Goal: Transaction & Acquisition: Subscribe to service/newsletter

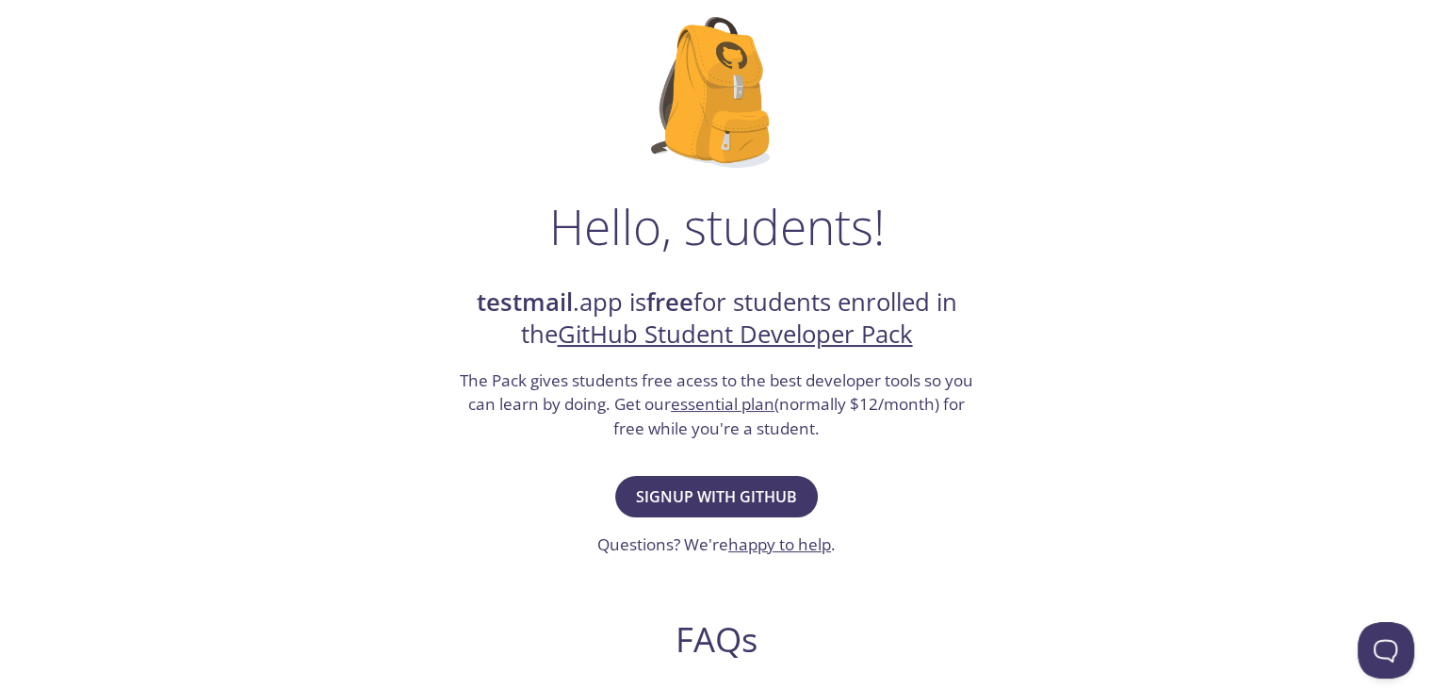
scroll to position [125, 0]
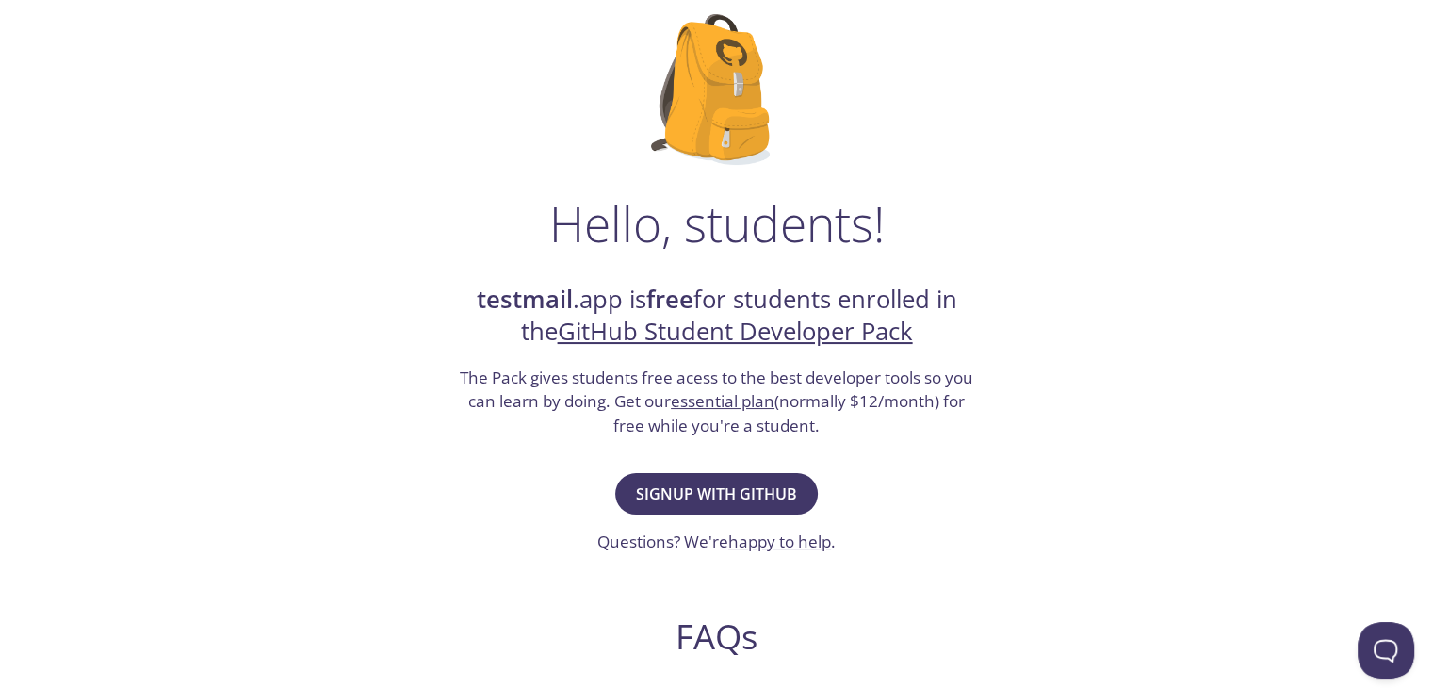
click at [676, 329] on link "GitHub Student Developer Pack" at bounding box center [735, 331] width 355 height 33
click at [706, 483] on span "Signup with GitHub" at bounding box center [716, 493] width 161 height 26
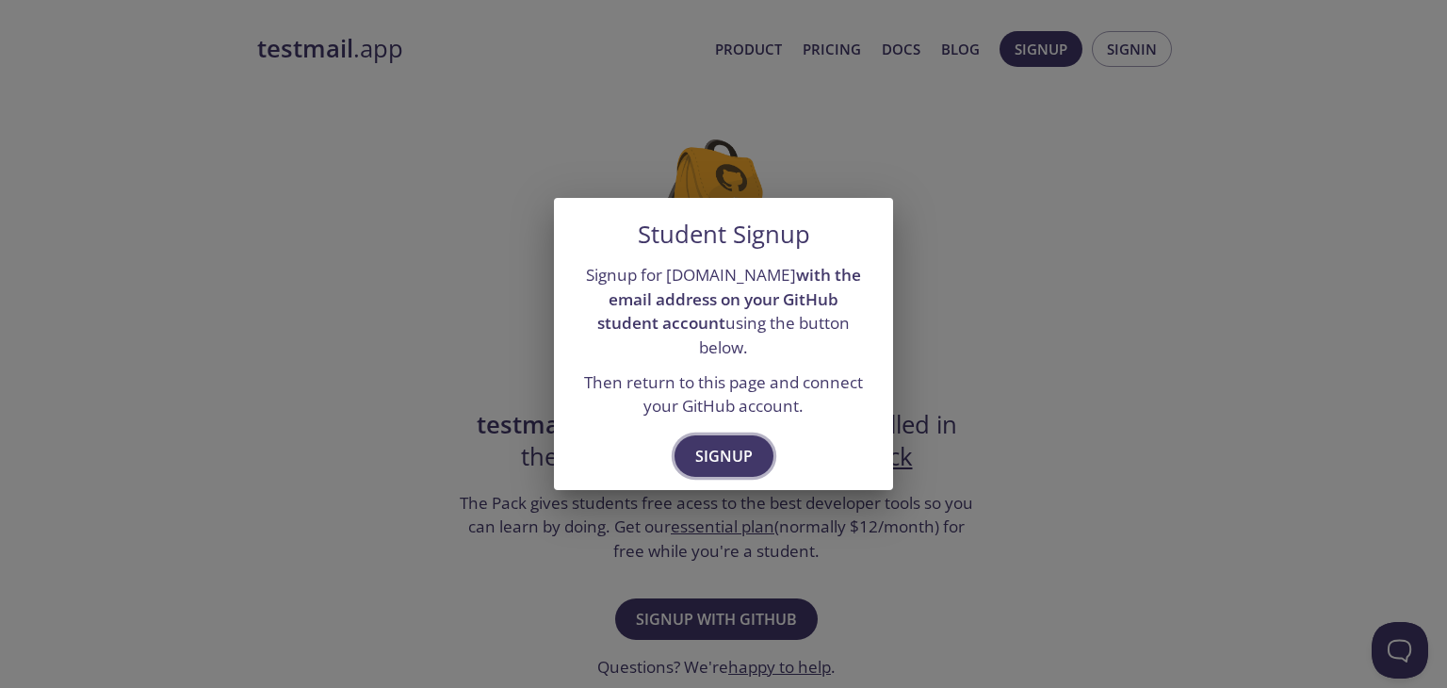
click at [695, 443] on span "Signup" at bounding box center [723, 456] width 57 height 26
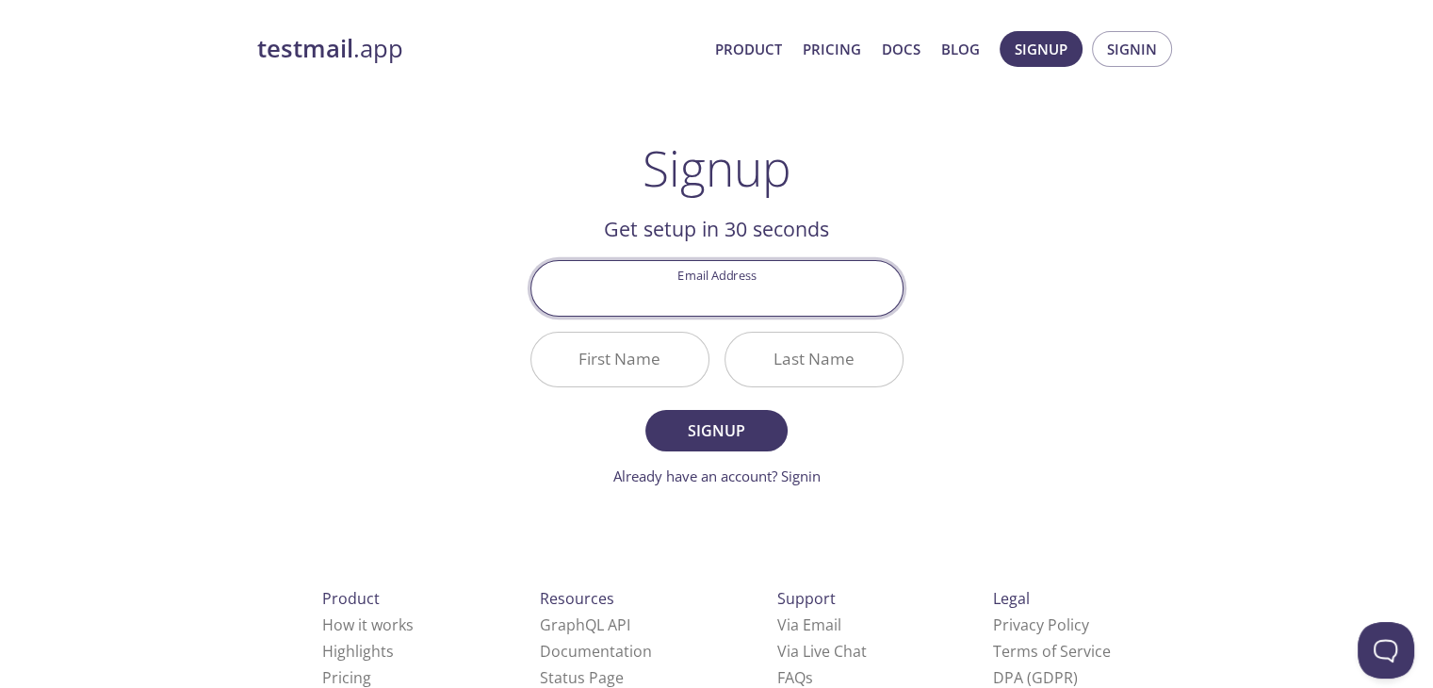
click at [688, 280] on input "Email Address" at bounding box center [716, 288] width 371 height 54
type input "[EMAIL_ADDRESS][DOMAIN_NAME]"
click at [695, 344] on input "First Name" at bounding box center [619, 360] width 177 height 54
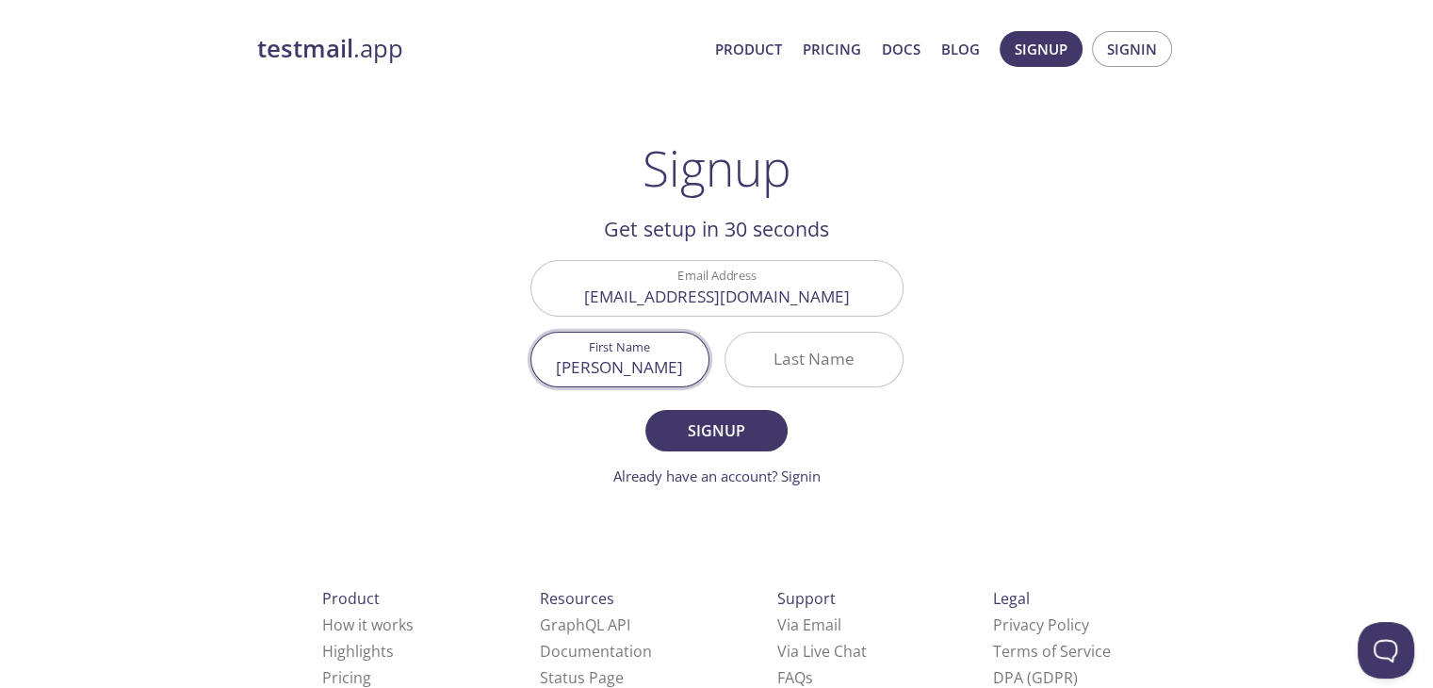
type input "[PERSON_NAME]"
click at [836, 370] on input "Last Name" at bounding box center [813, 360] width 177 height 54
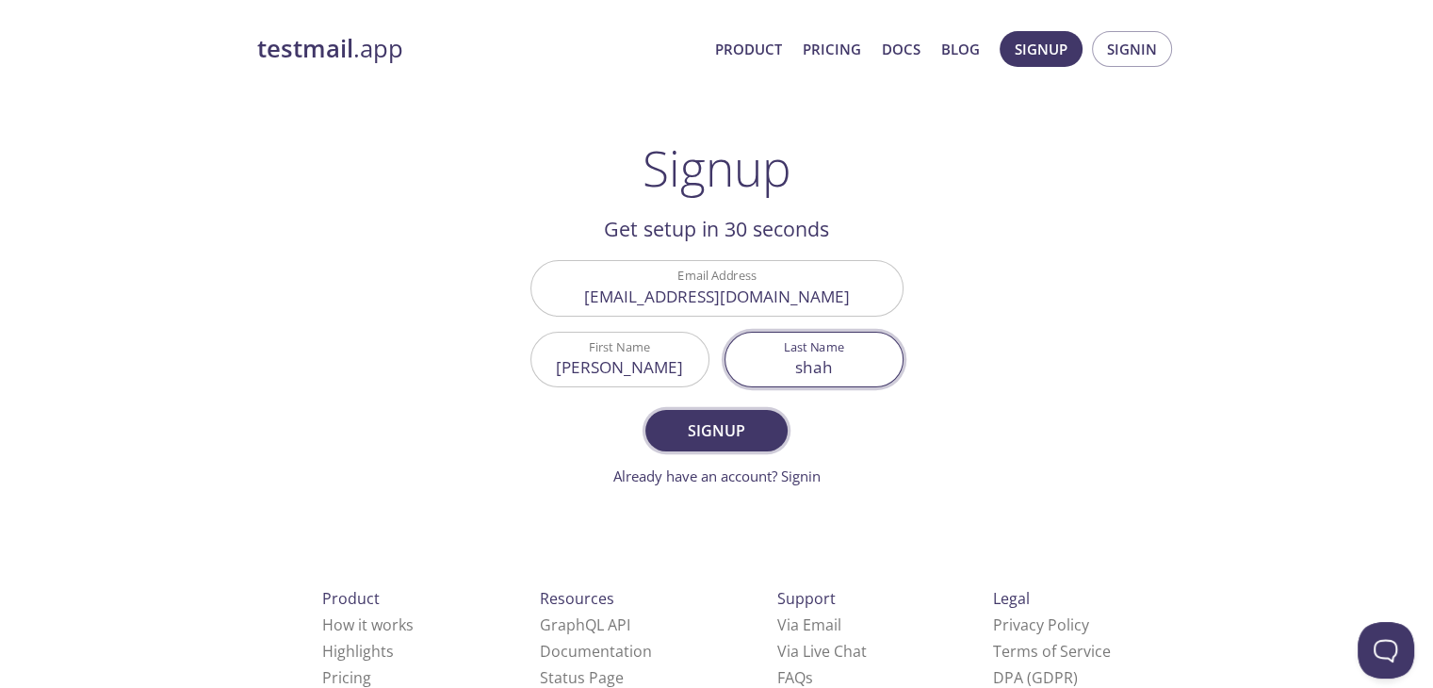
type input "shah"
click at [740, 427] on span "Signup" at bounding box center [716, 430] width 100 height 26
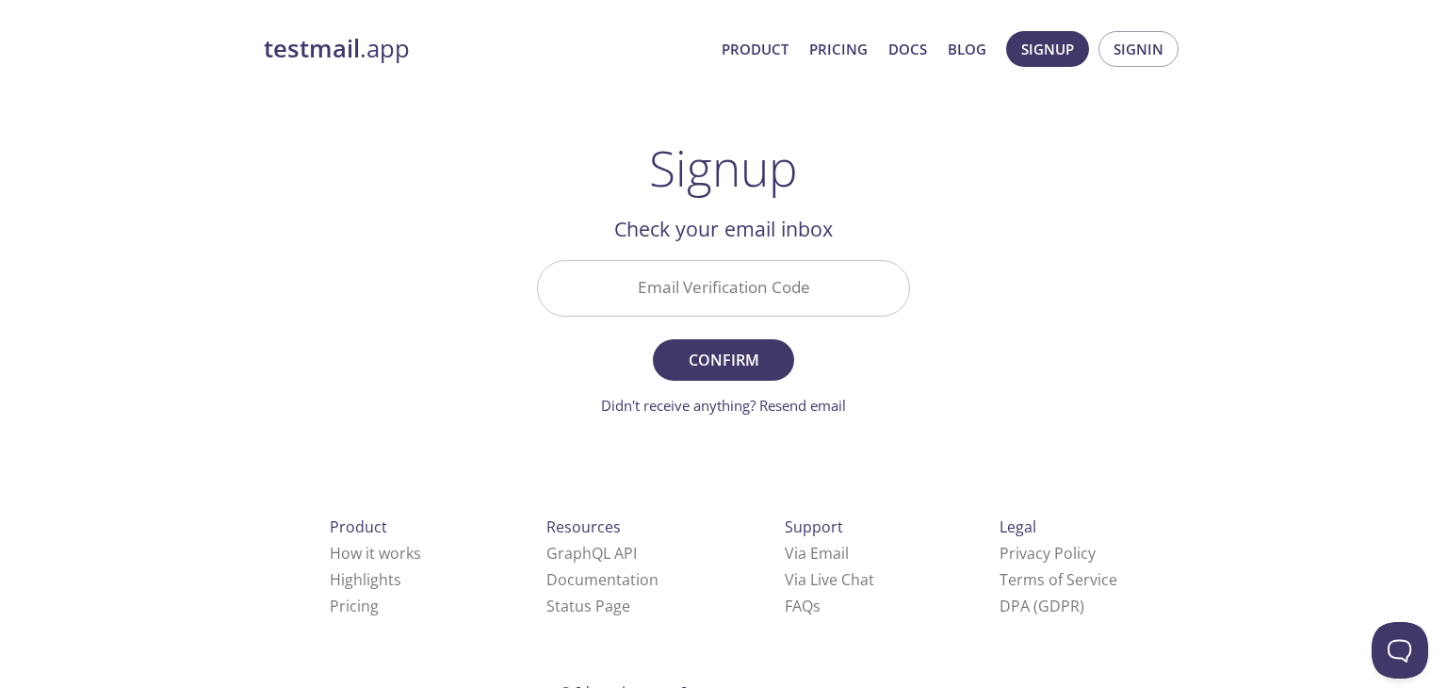
click at [723, 300] on input "Email Verification Code" at bounding box center [723, 288] width 371 height 54
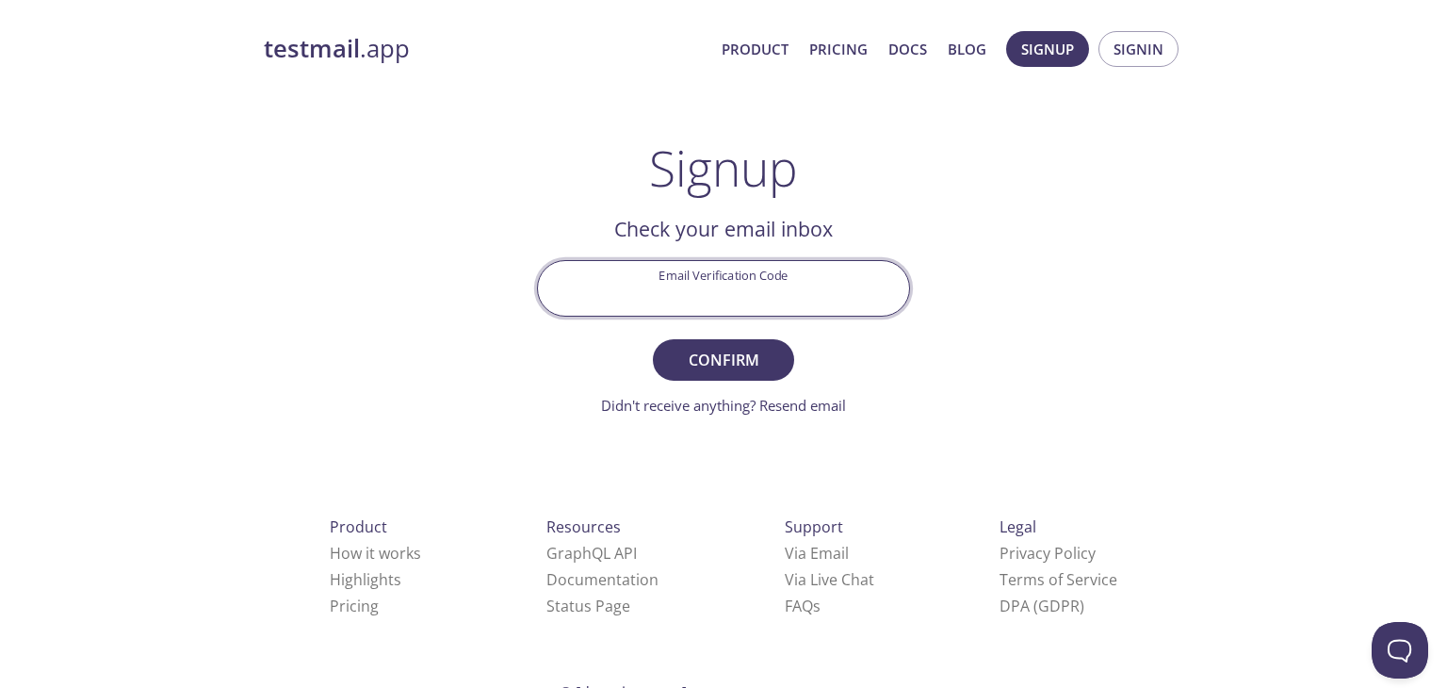
type input "m"
type input "M7K6DLR"
click at [744, 344] on button "Confirm" at bounding box center [723, 359] width 141 height 41
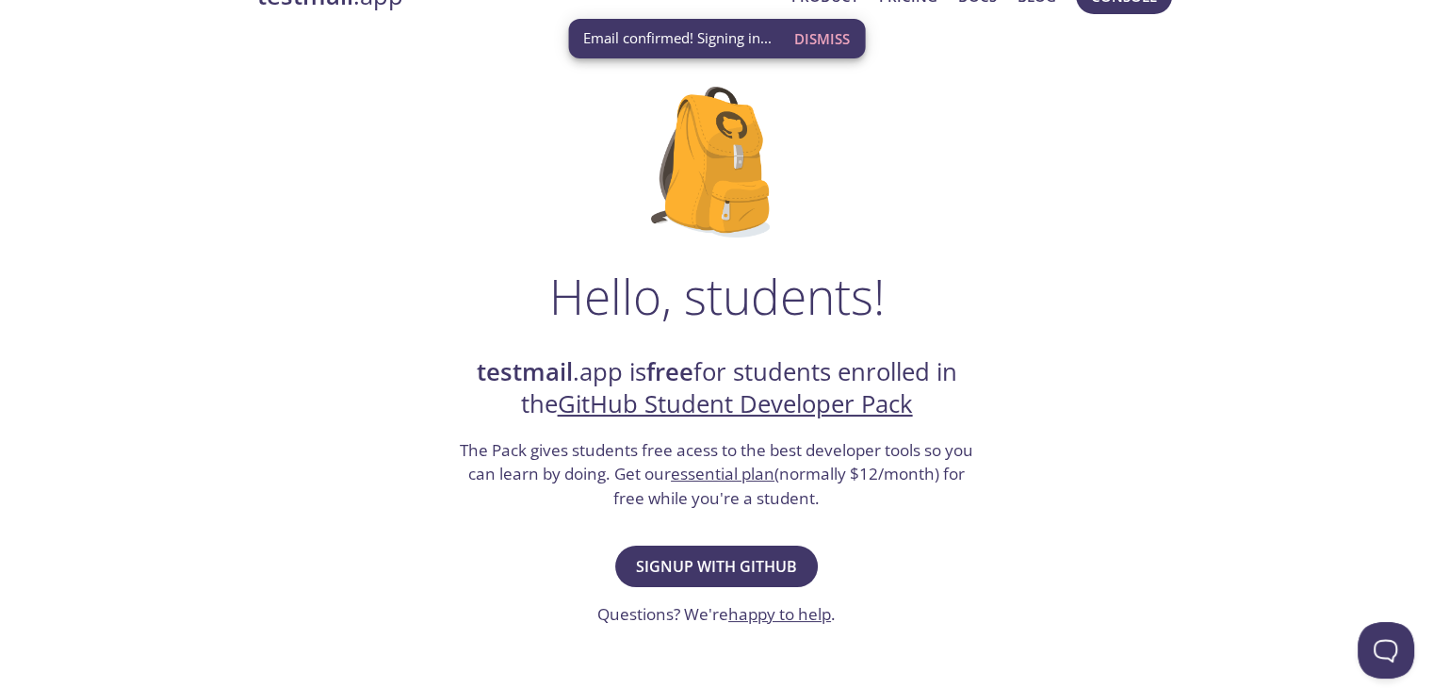
scroll to position [121, 0]
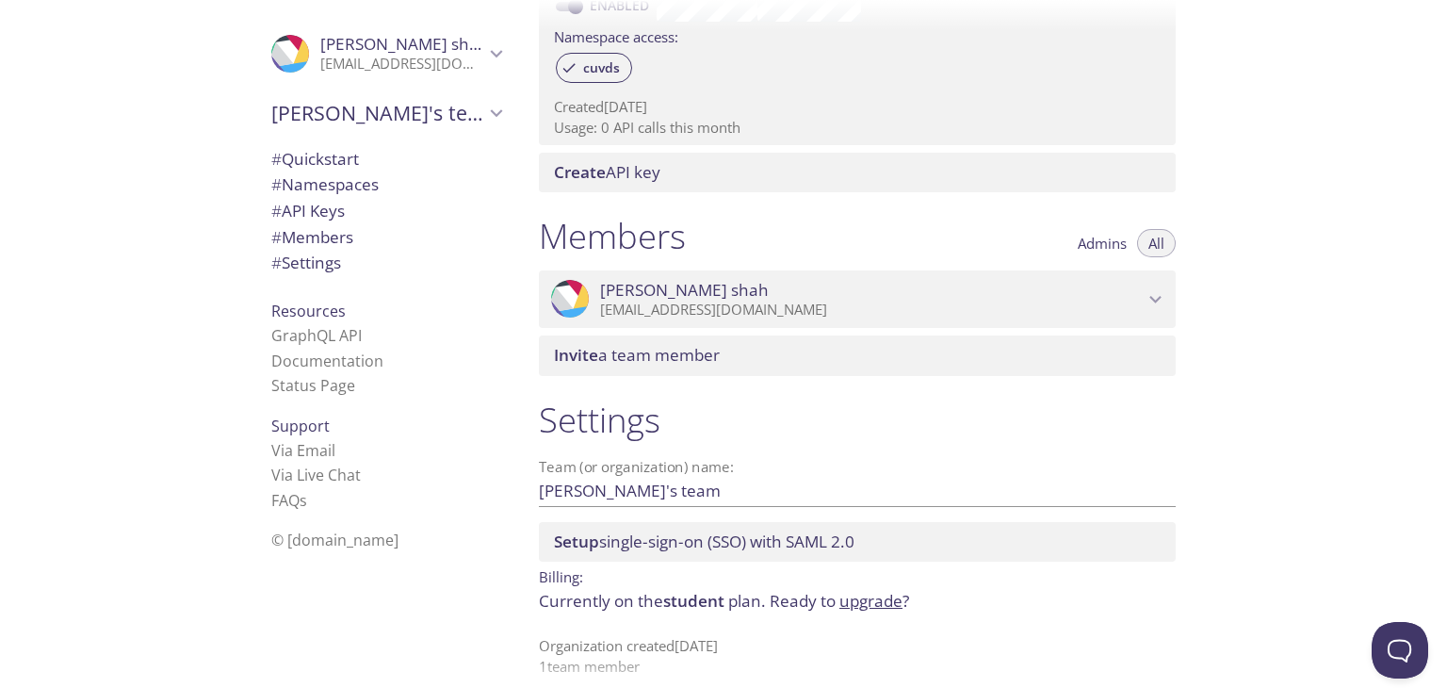
scroll to position [652, 0]
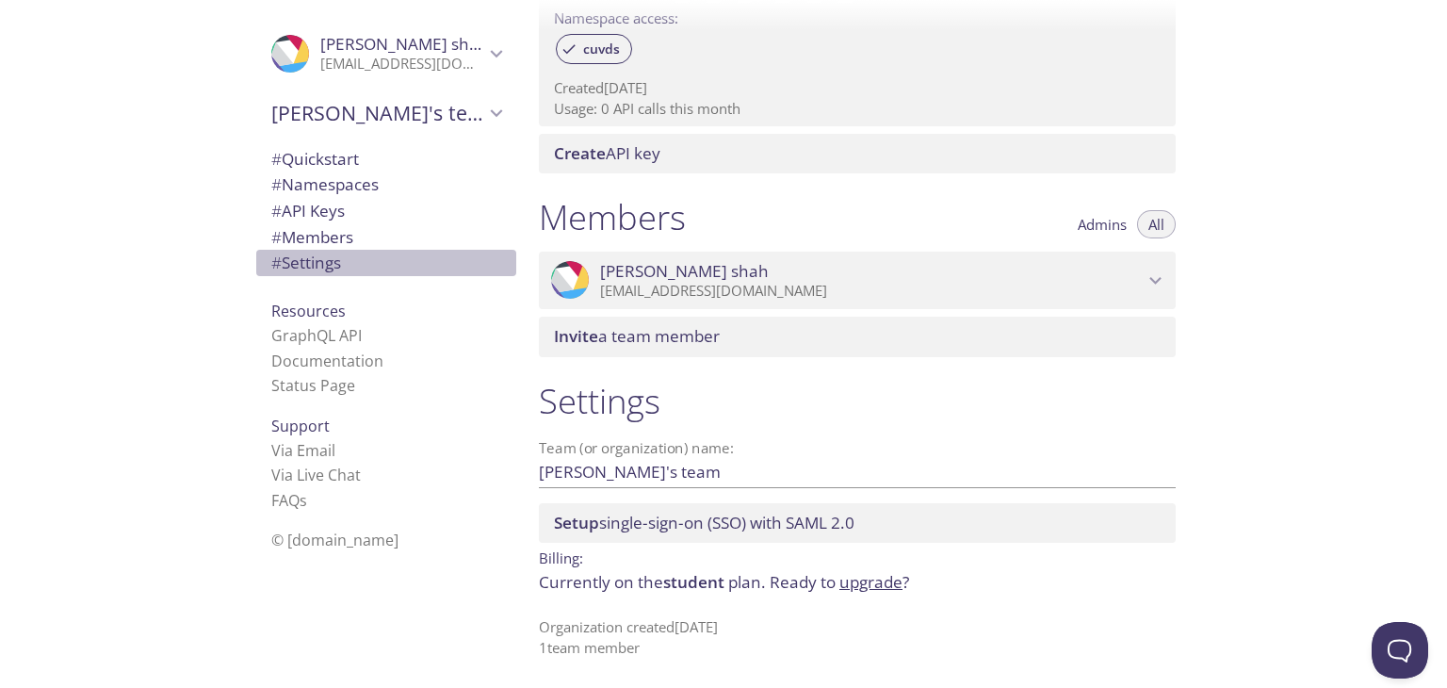
click at [354, 253] on span "# Settings" at bounding box center [386, 263] width 230 height 24
click at [362, 155] on span "# Quickstart" at bounding box center [386, 159] width 230 height 24
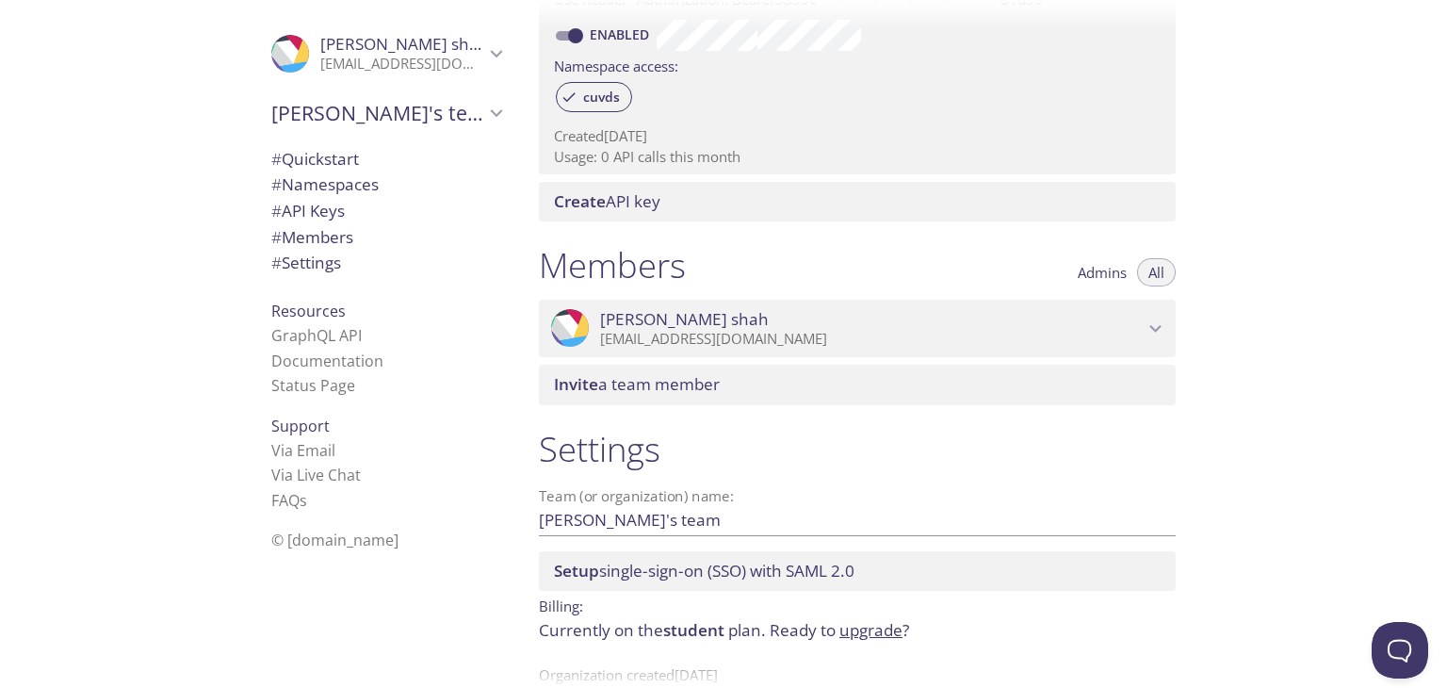
scroll to position [652, 0]
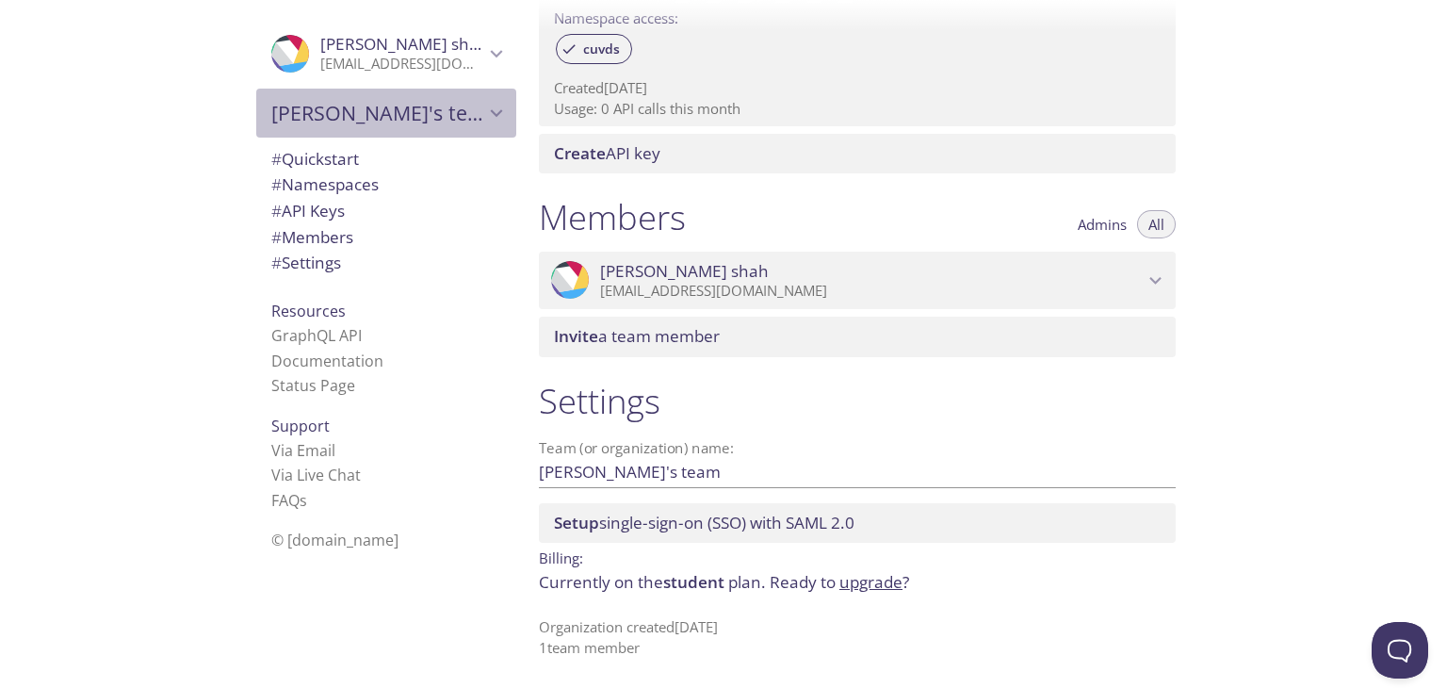
click at [341, 125] on span "[PERSON_NAME]'s team" at bounding box center [377, 113] width 213 height 26
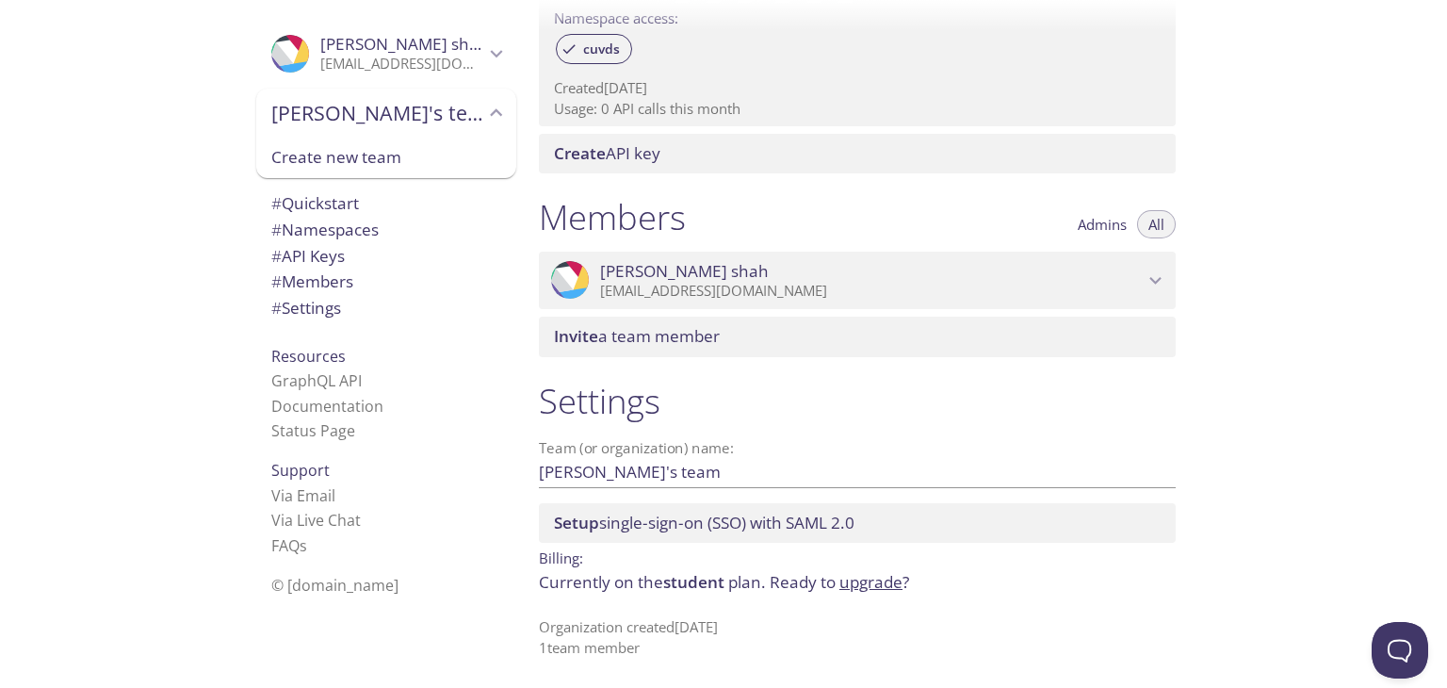
click at [358, 91] on div "[PERSON_NAME]'s team" at bounding box center [386, 113] width 260 height 49
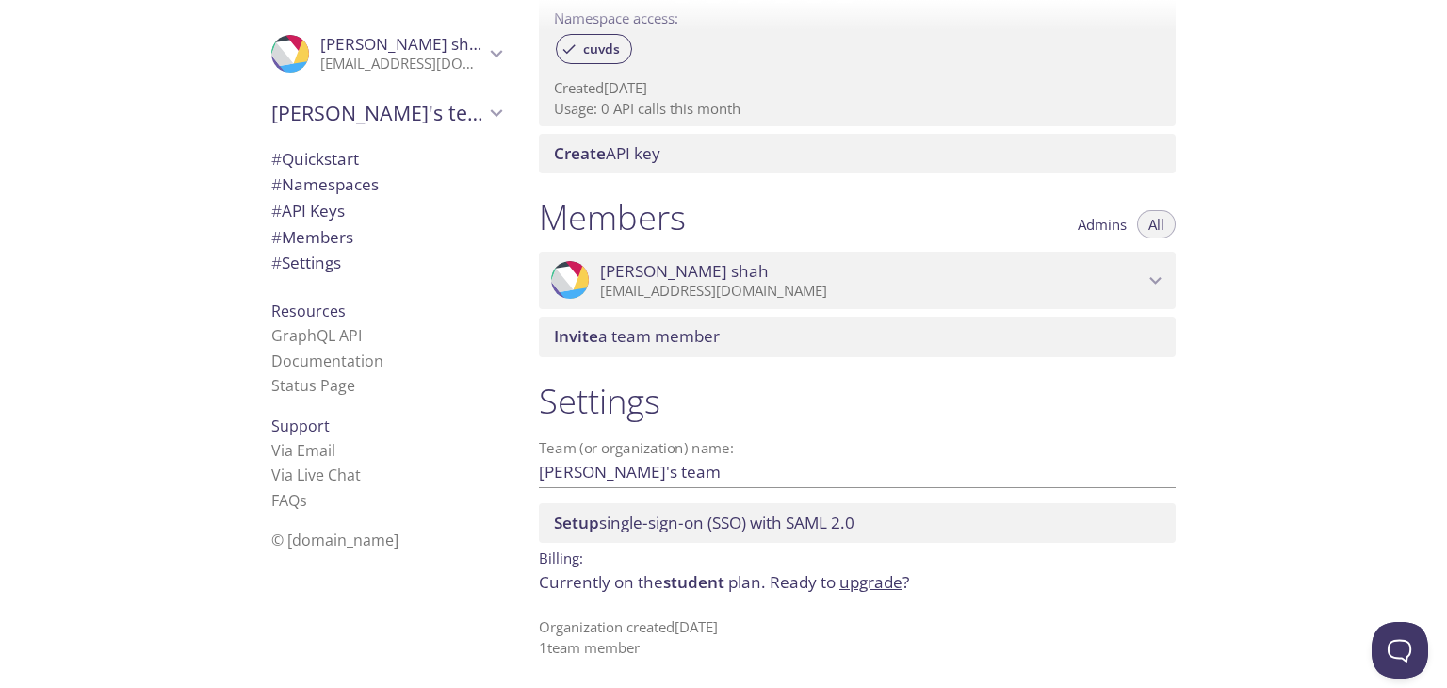
click at [442, 19] on div at bounding box center [723, 15] width 1447 height 30
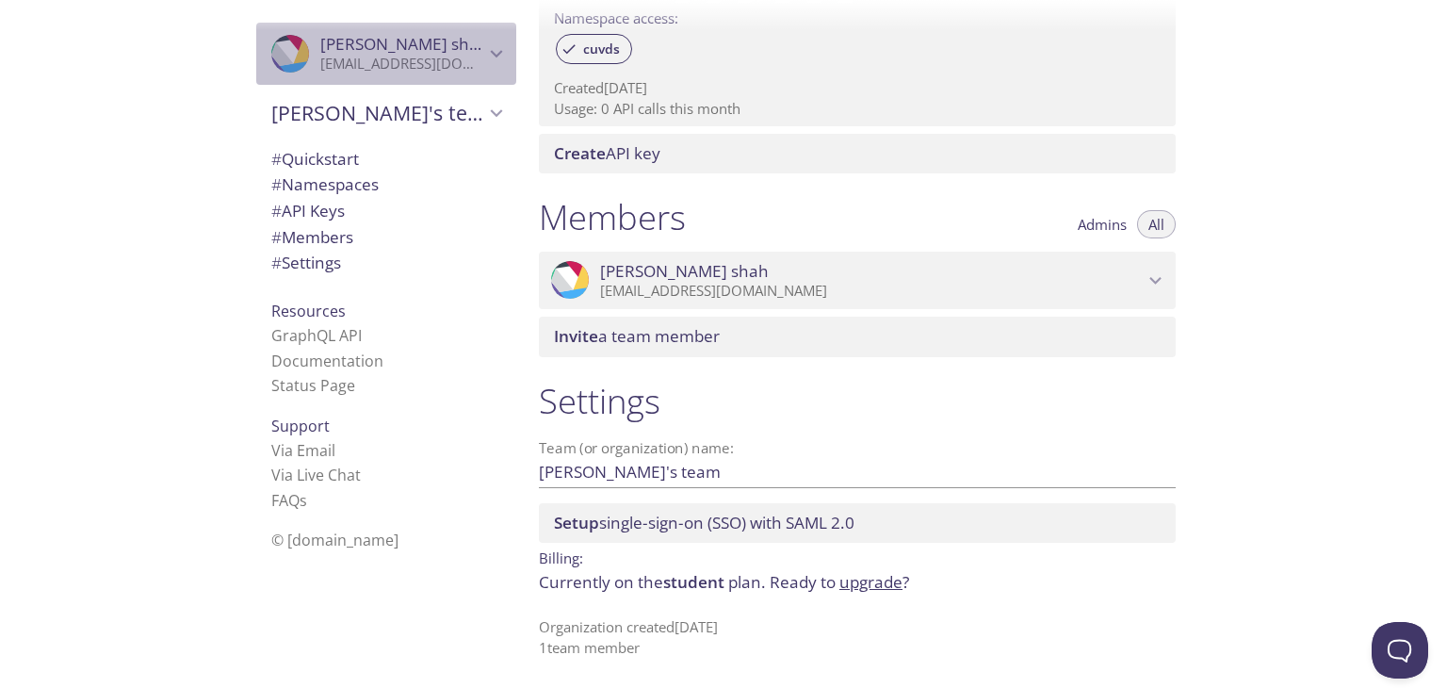
click at [432, 41] on span "[PERSON_NAME]" at bounding box center [402, 44] width 164 height 21
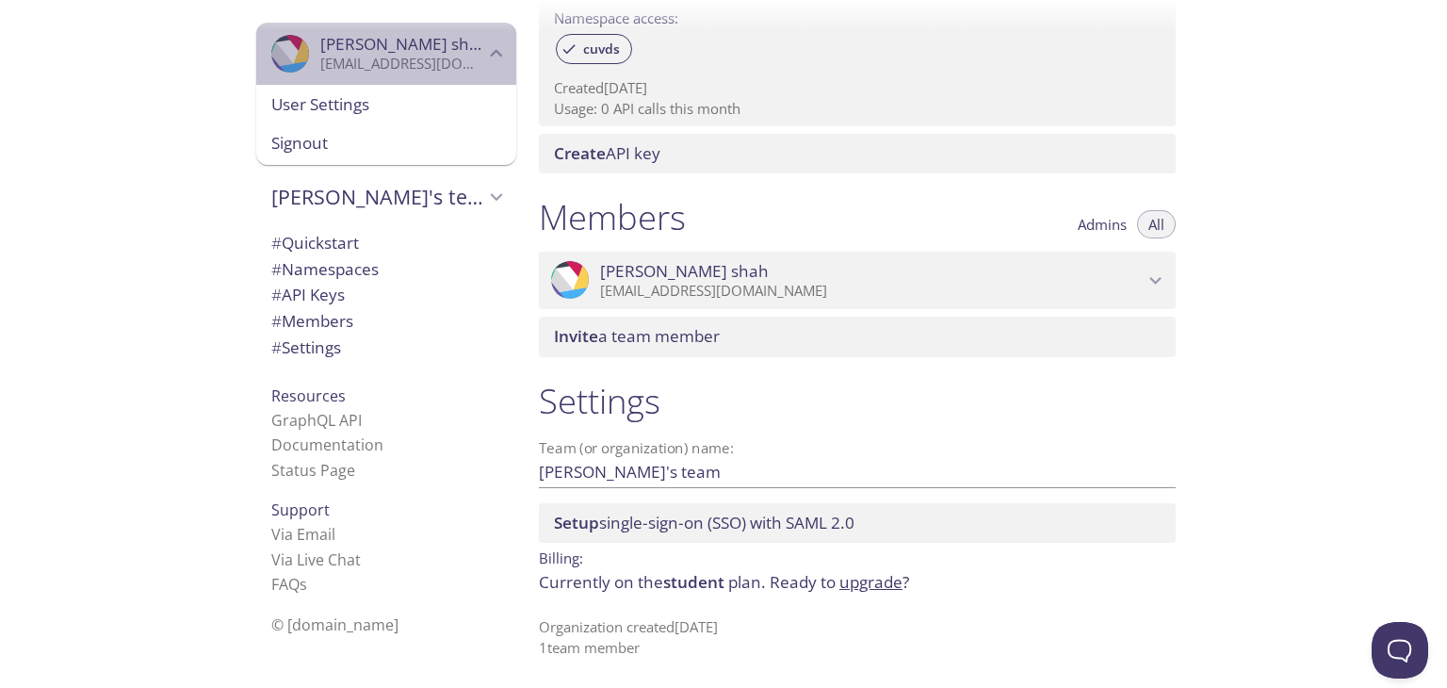
click at [432, 41] on span "[PERSON_NAME]" at bounding box center [402, 44] width 164 height 21
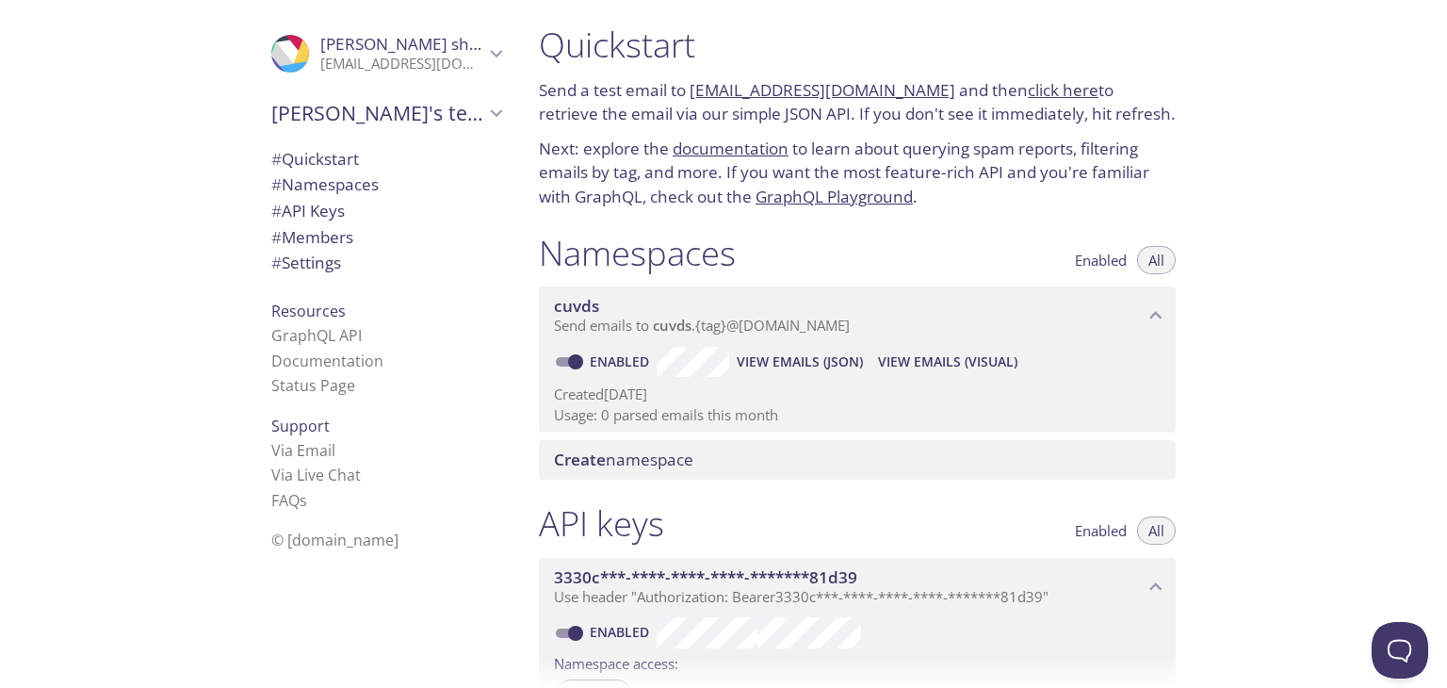
scroll to position [0, 0]
